Goal: Transaction & Acquisition: Purchase product/service

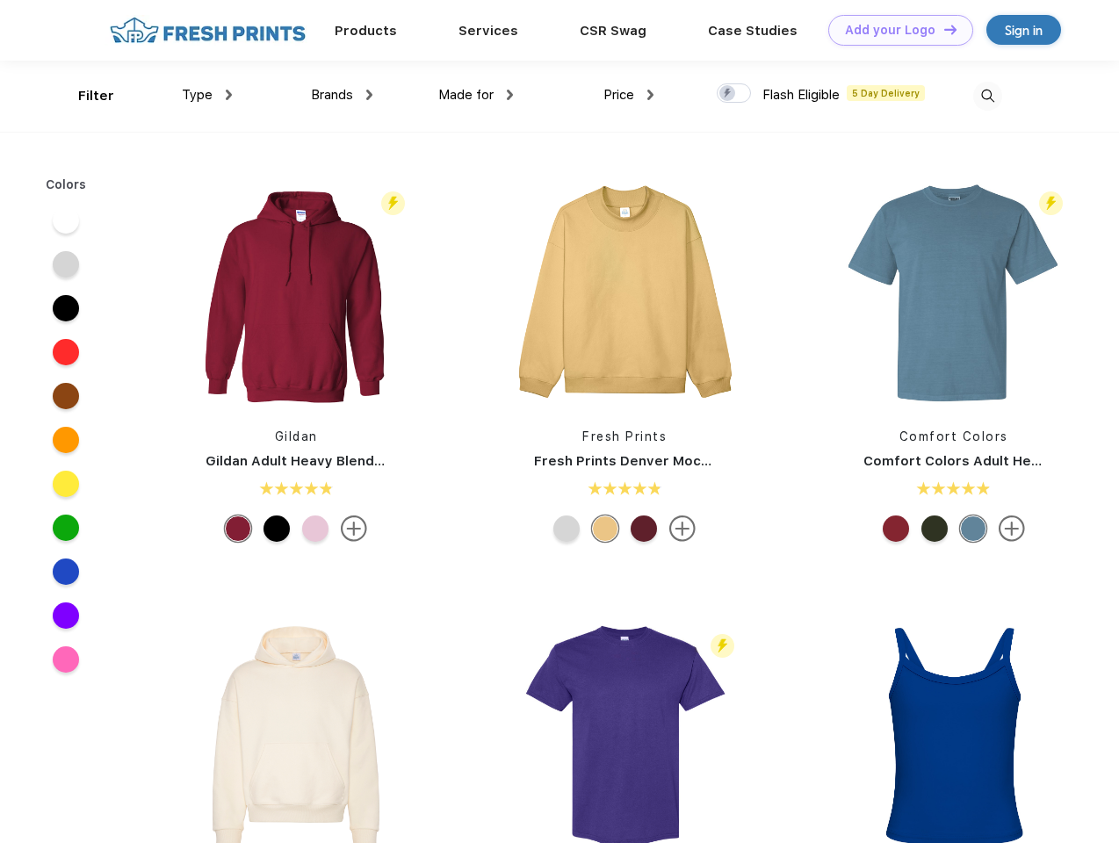
scroll to position [1, 0]
click at [894, 30] on link "Add your Logo Design Tool" at bounding box center [901, 30] width 145 height 31
click at [0, 0] on div "Design Tool" at bounding box center [0, 0] width 0 height 0
click at [943, 29] on link "Add your Logo Design Tool" at bounding box center [901, 30] width 145 height 31
click at [84, 96] on div "Filter" at bounding box center [96, 96] width 36 height 20
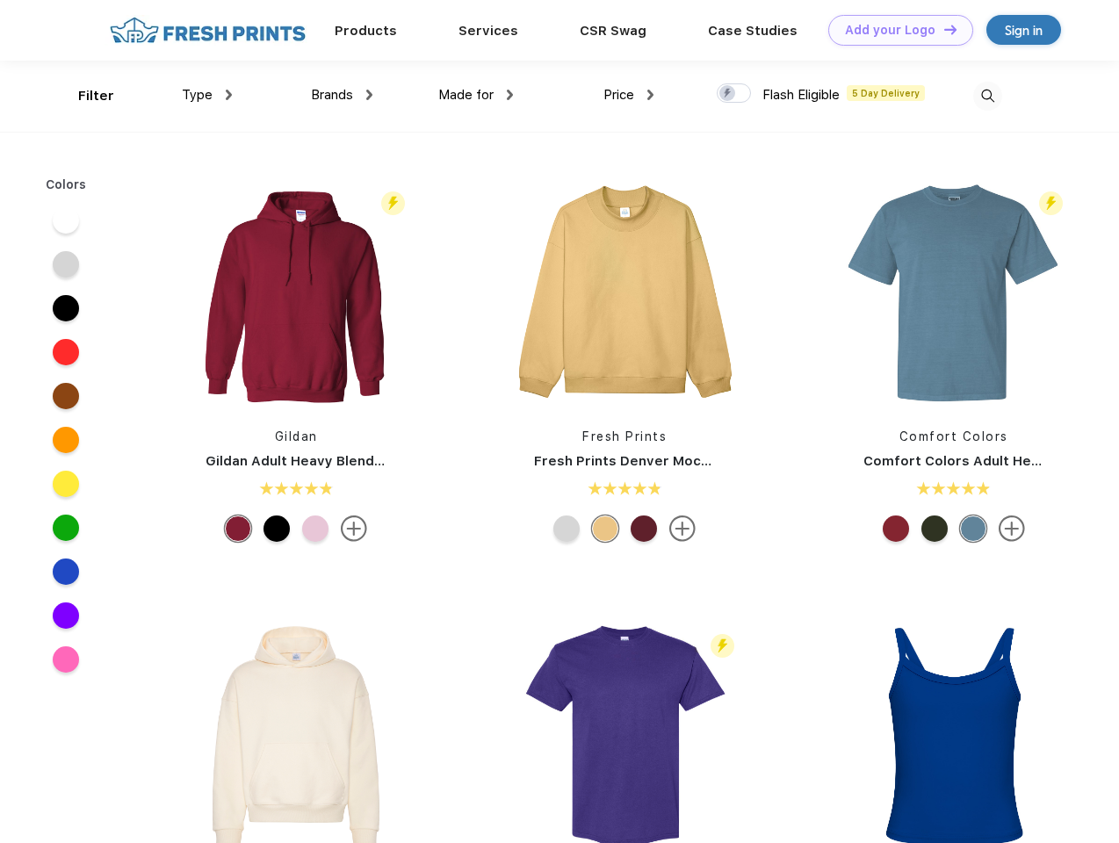
click at [207, 95] on span "Type" at bounding box center [197, 95] width 31 height 16
click at [342, 95] on span "Brands" at bounding box center [332, 95] width 42 height 16
click at [476, 95] on span "Made for" at bounding box center [465, 95] width 55 height 16
click at [629, 95] on span "Price" at bounding box center [619, 95] width 31 height 16
click at [735, 94] on div at bounding box center [734, 92] width 34 height 19
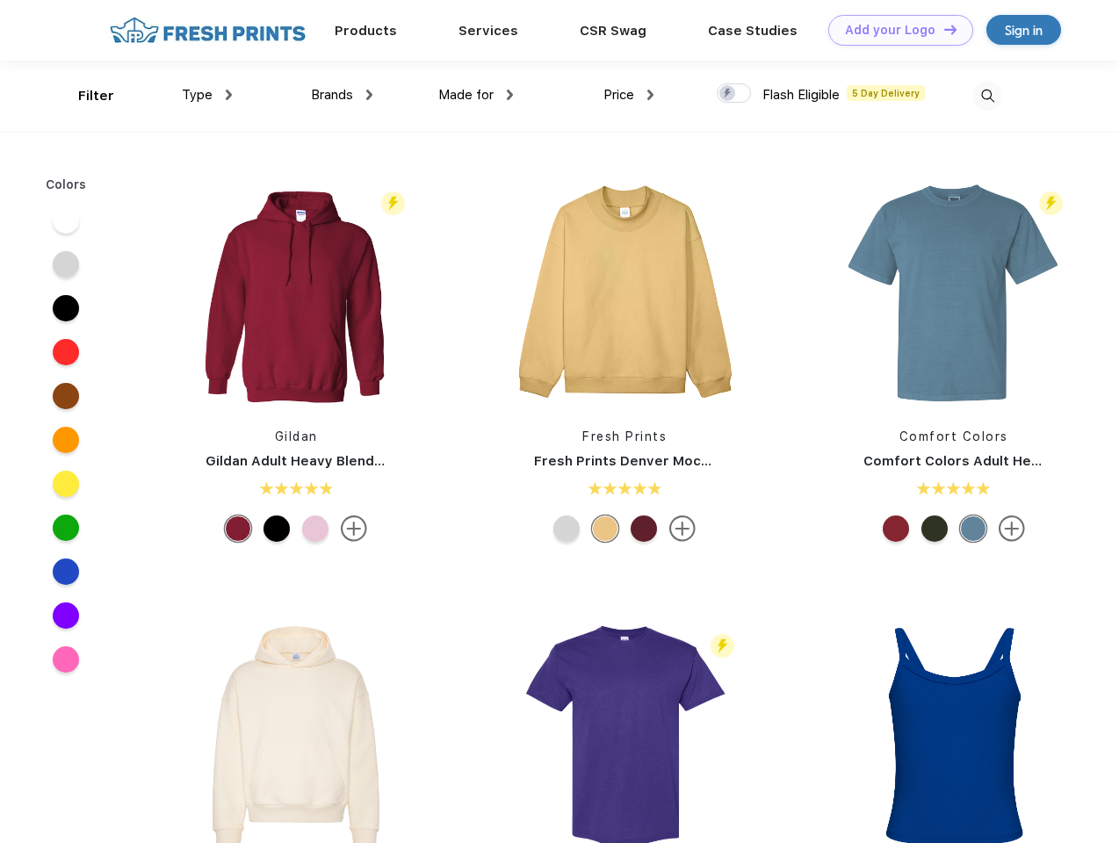
click at [728, 94] on input "checkbox" at bounding box center [722, 88] width 11 height 11
click at [988, 96] on img at bounding box center [988, 96] width 29 height 29
